Goal: Information Seeking & Learning: Learn about a topic

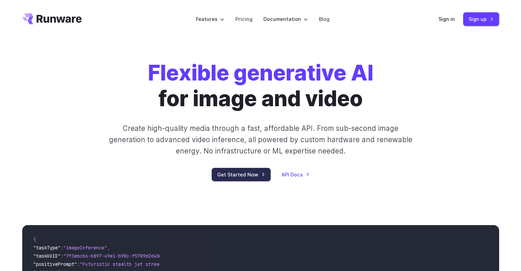
click at [232, 178] on link "Get Started Now" at bounding box center [241, 174] width 59 height 13
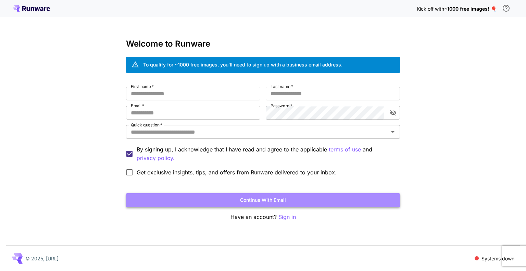
click at [261, 194] on button "Continue with email" at bounding box center [263, 200] width 274 height 14
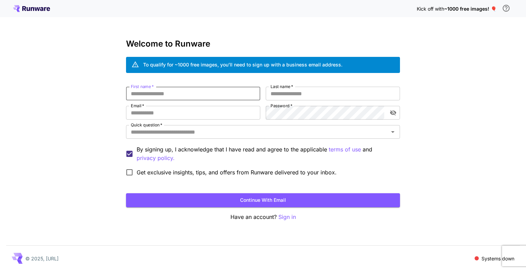
click at [40, 6] on icon at bounding box center [31, 8] width 37 height 7
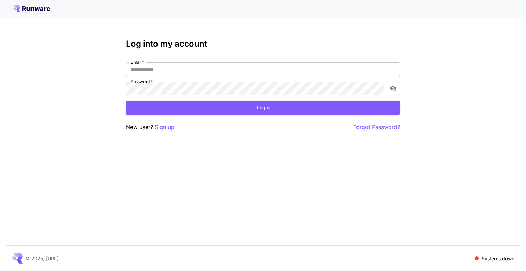
click at [40, 12] on icon at bounding box center [31, 8] width 37 height 7
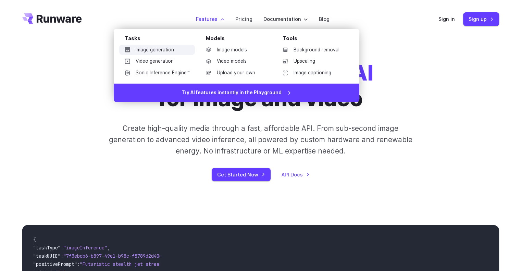
click at [160, 47] on link "Image generation" at bounding box center [157, 50] width 76 height 10
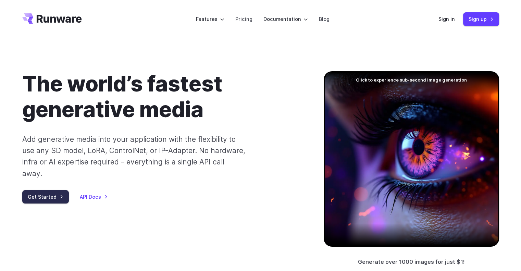
click at [51, 190] on link "Get Started" at bounding box center [45, 196] width 47 height 13
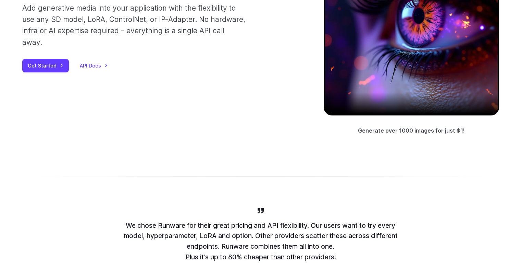
scroll to position [137, 0]
